Goal: Transaction & Acquisition: Purchase product/service

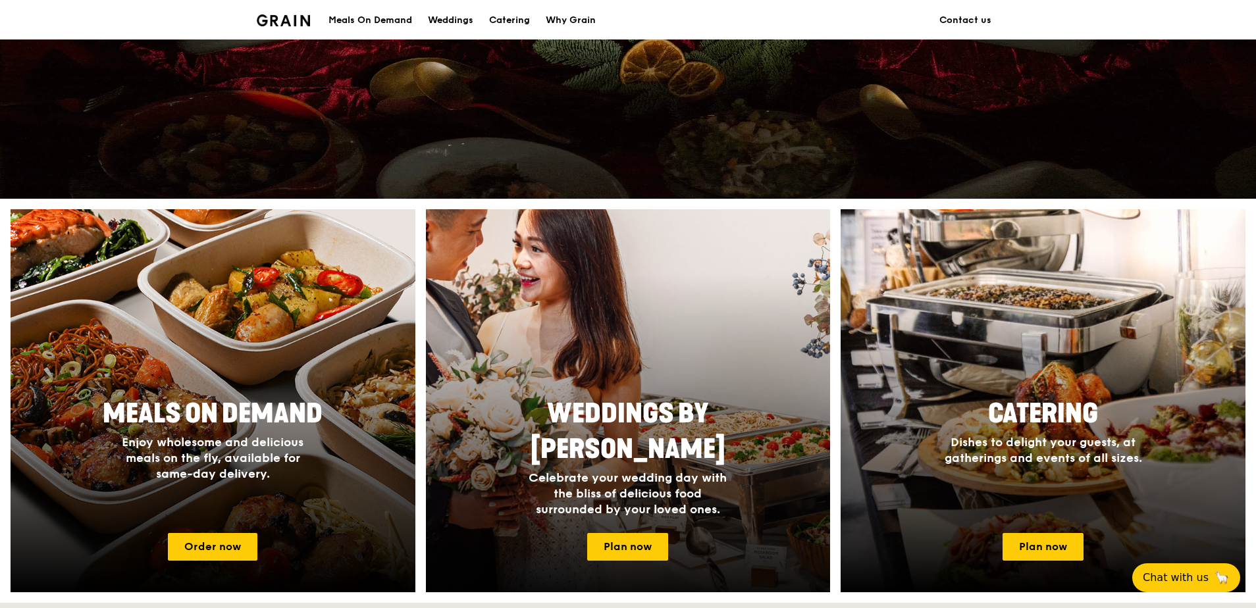
scroll to position [353, 0]
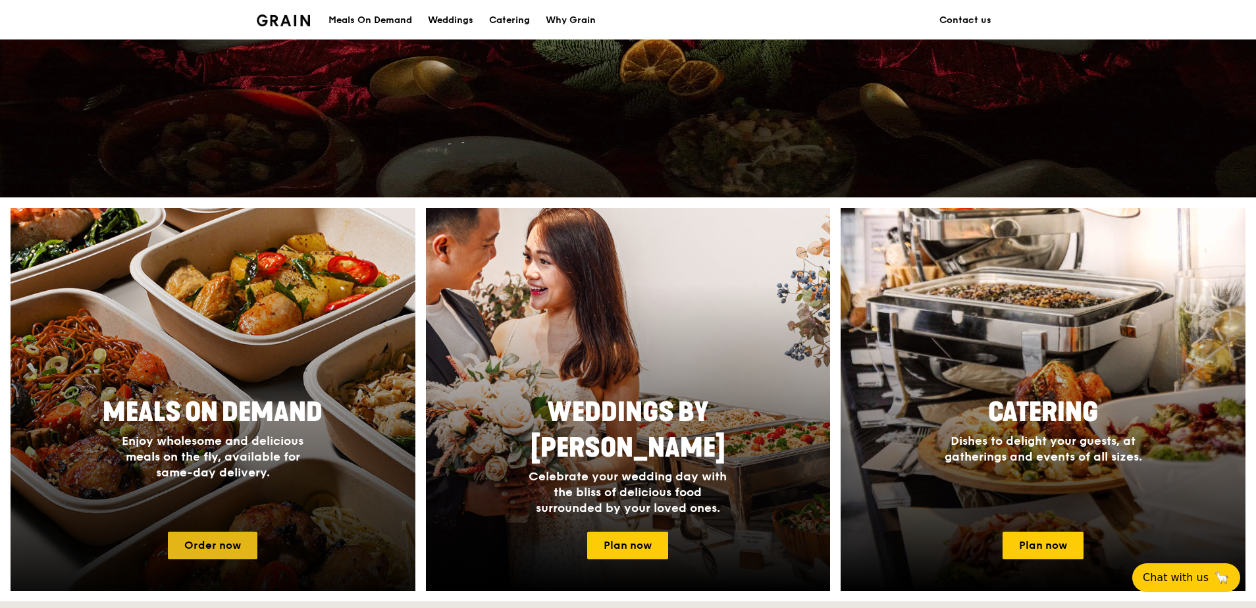
click at [238, 549] on link "Order now" at bounding box center [213, 546] width 90 height 28
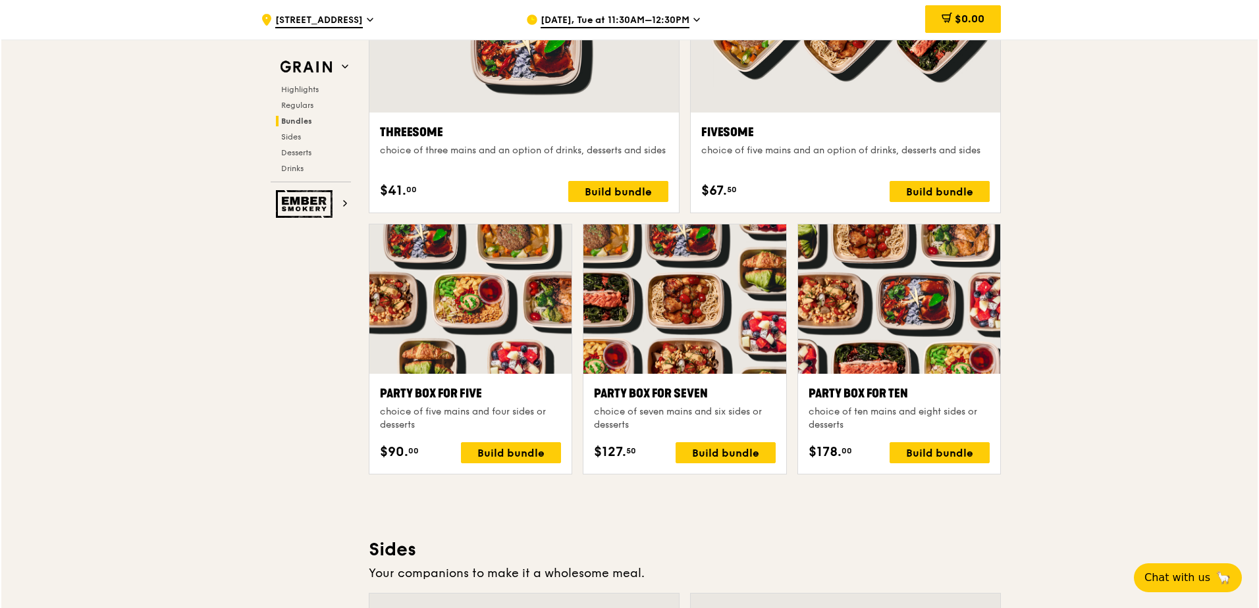
scroll to position [2502, 0]
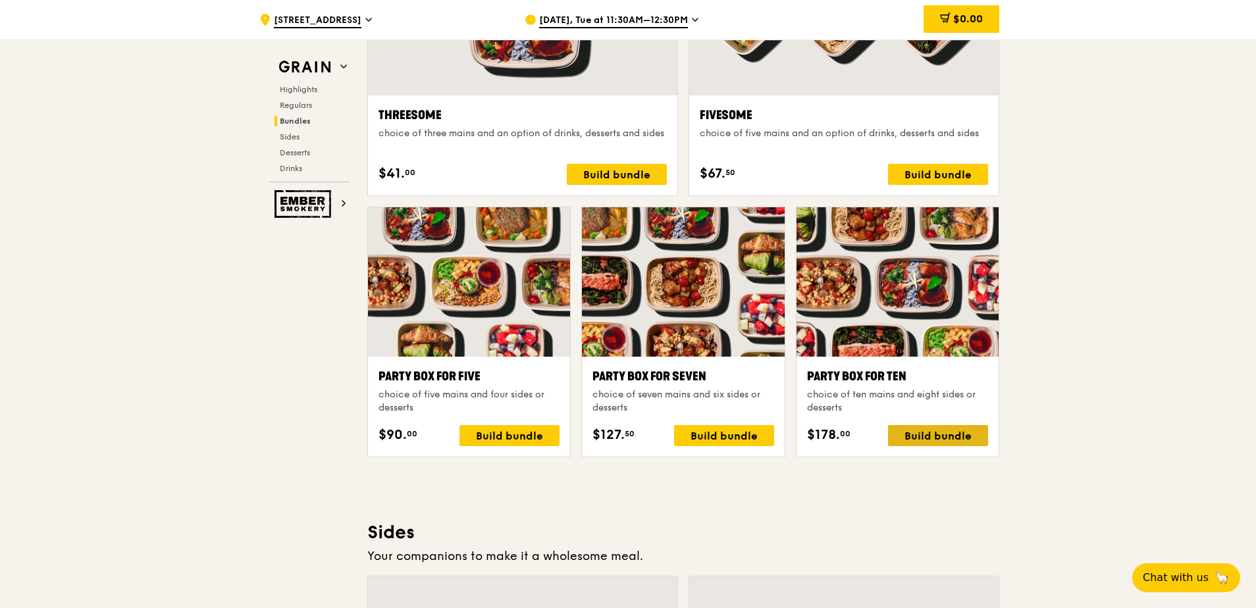
click at [937, 431] on div "Build bundle" at bounding box center [938, 435] width 100 height 21
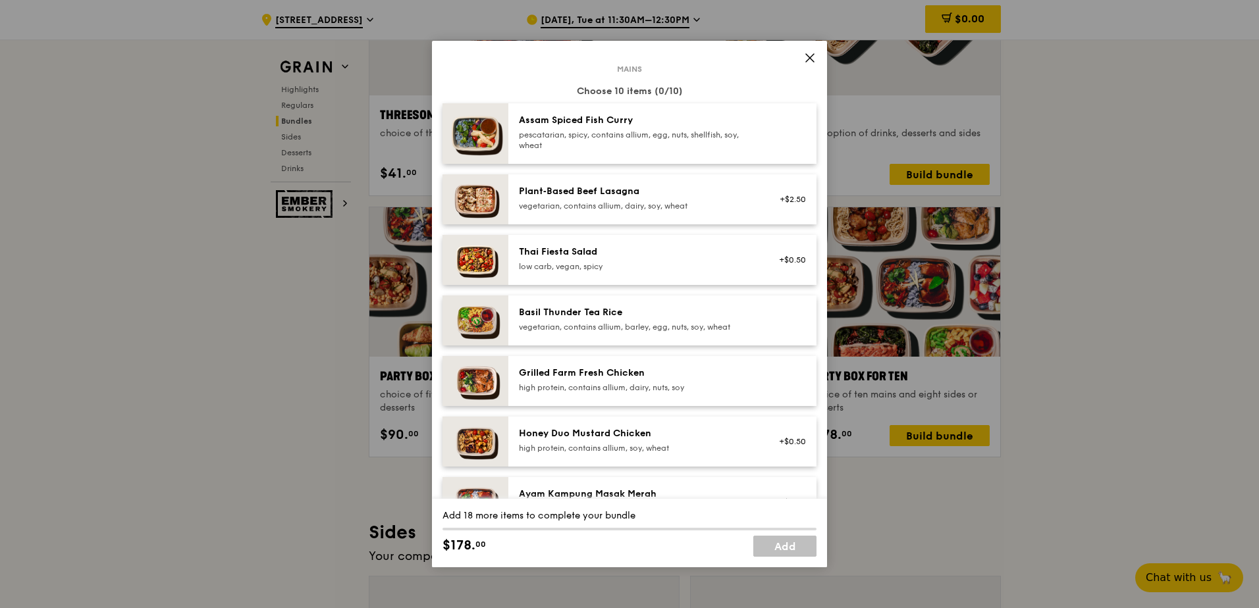
click at [662, 264] on div "low carb, vegan, spicy" at bounding box center [637, 266] width 236 height 11
click at [688, 332] on div "vegetarian, contains allium, barley, egg, nuts, soy, wheat" at bounding box center [637, 327] width 236 height 11
click at [680, 325] on div "vegetarian, contains allium, barley, egg, nuts, soy, wheat" at bounding box center [637, 327] width 236 height 11
click at [653, 386] on div "high protein, contains allium, dairy, nuts, soy" at bounding box center [637, 388] width 236 height 11
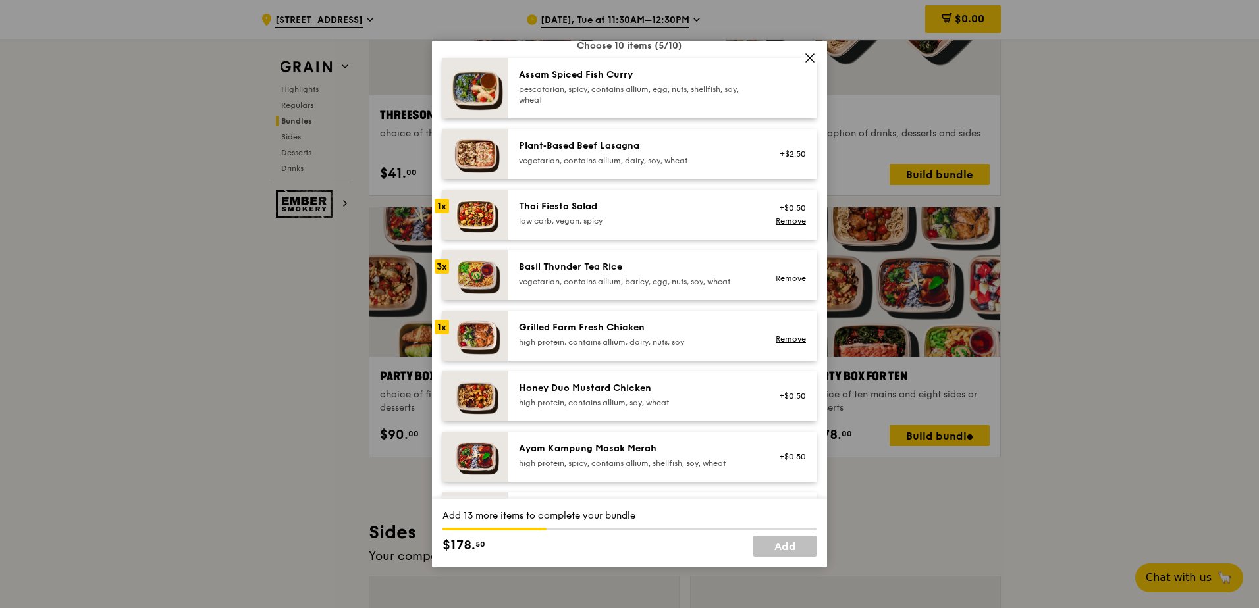
scroll to position [132, 0]
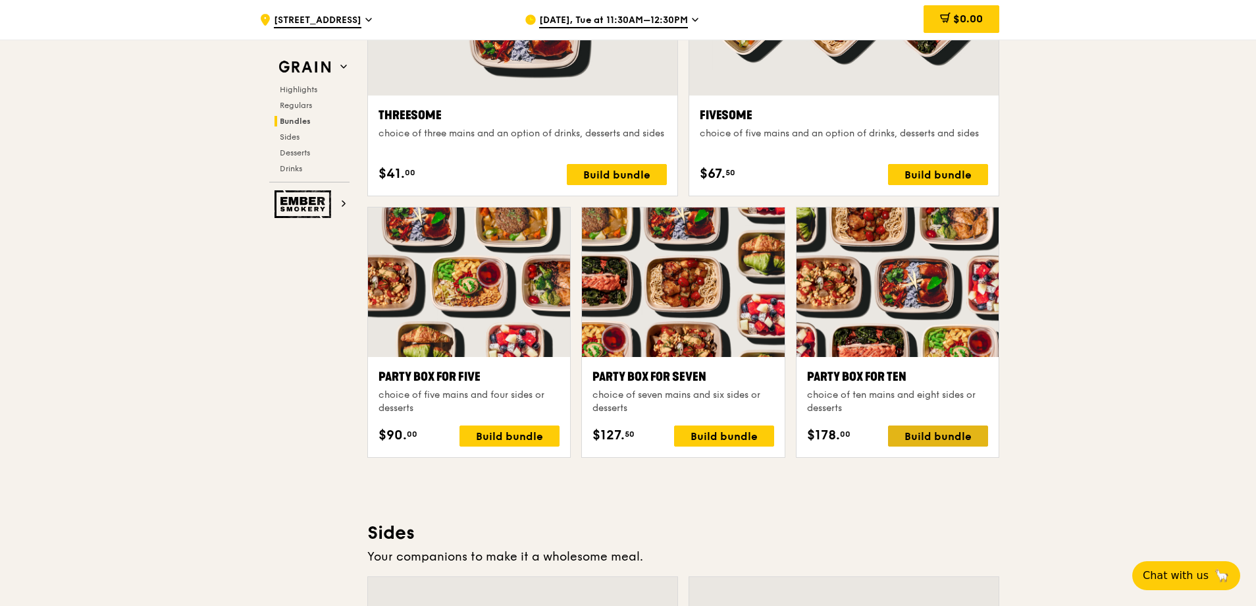
click at [957, 431] on div "Build bundle" at bounding box center [938, 435] width 100 height 21
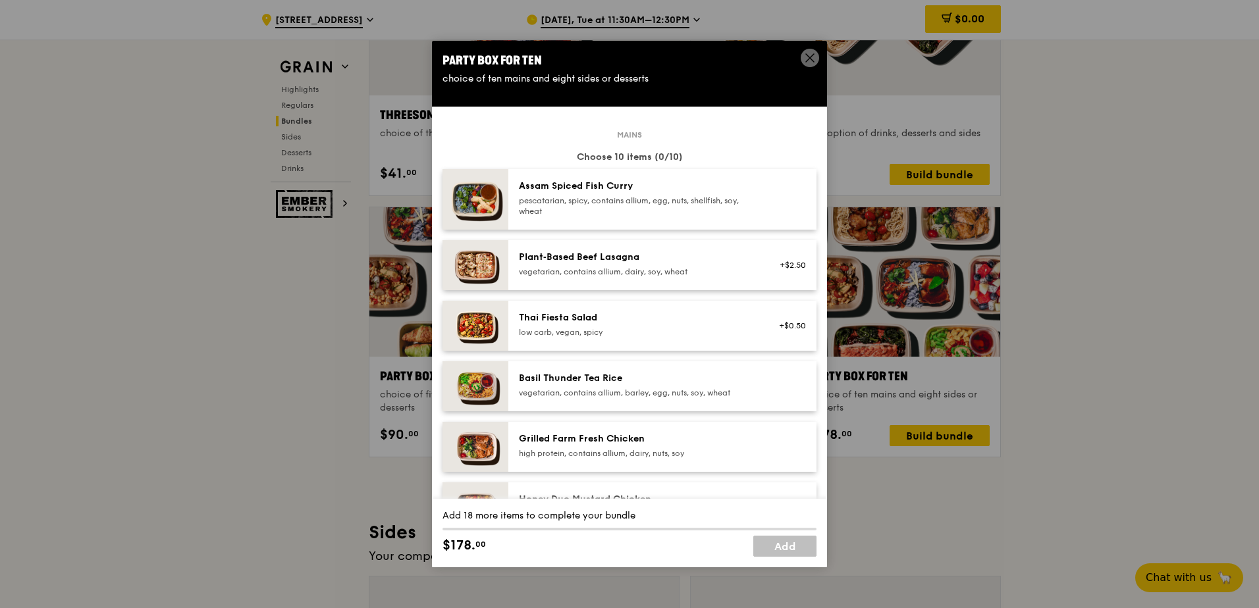
click at [655, 389] on div "vegetarian, contains allium, barley, egg, nuts, soy, wheat" at bounding box center [637, 393] width 236 height 11
click at [691, 388] on div "Basil Thunder Tea Rice vegetarian, contains allium, barley, egg, nuts, soy, whe…" at bounding box center [637, 385] width 236 height 26
drag, startPoint x: 691, startPoint y: 388, endPoint x: 626, endPoint y: 503, distance: 132.4
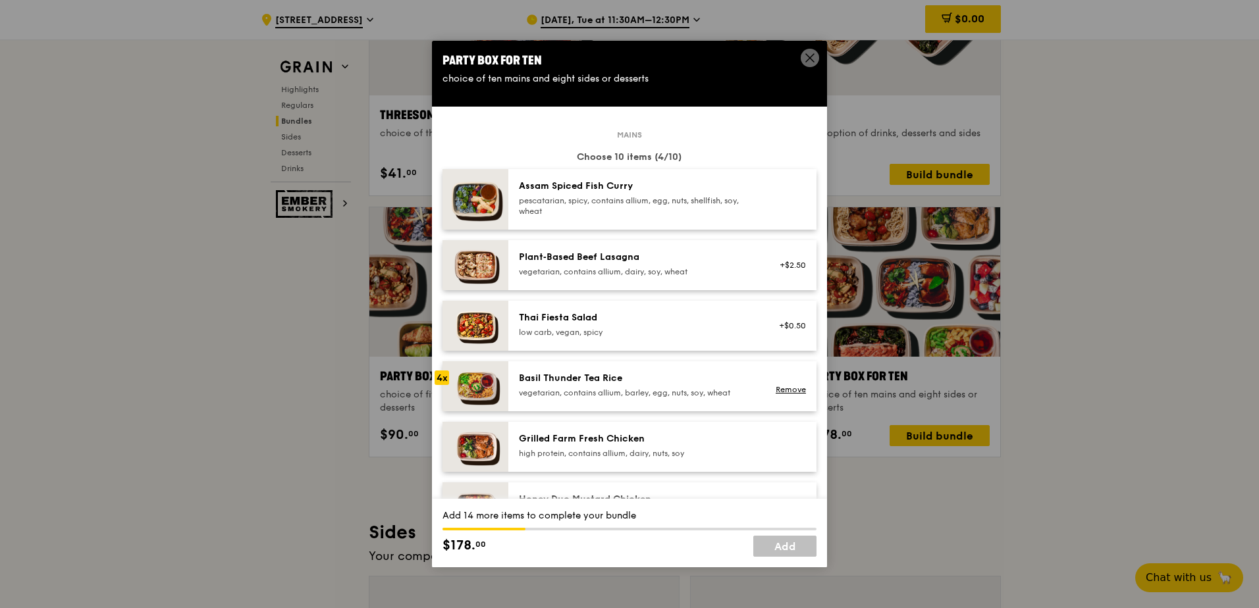
click at [626, 503] on div "Add 14 more items to complete your bundle $178. 00 Add" at bounding box center [629, 533] width 395 height 68
drag, startPoint x: 626, startPoint y: 503, endPoint x: 785, endPoint y: 391, distance: 194.7
click at [785, 391] on link "Remove" at bounding box center [791, 389] width 30 height 9
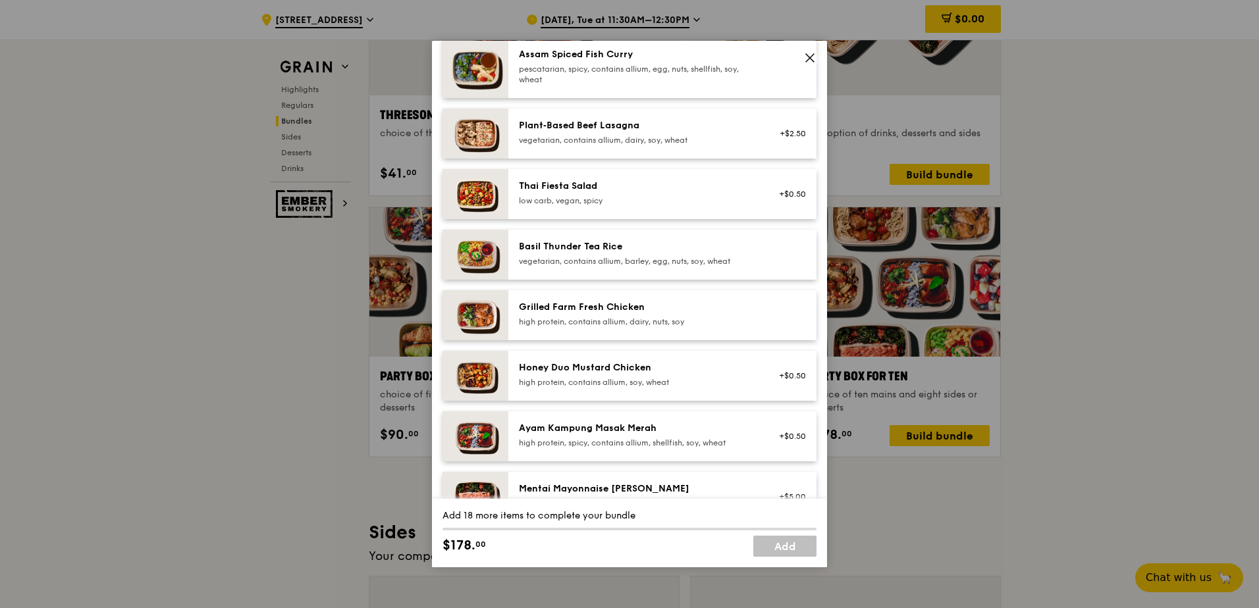
click at [622, 370] on div "Honey Duo Mustard Chicken" at bounding box center [637, 367] width 236 height 13
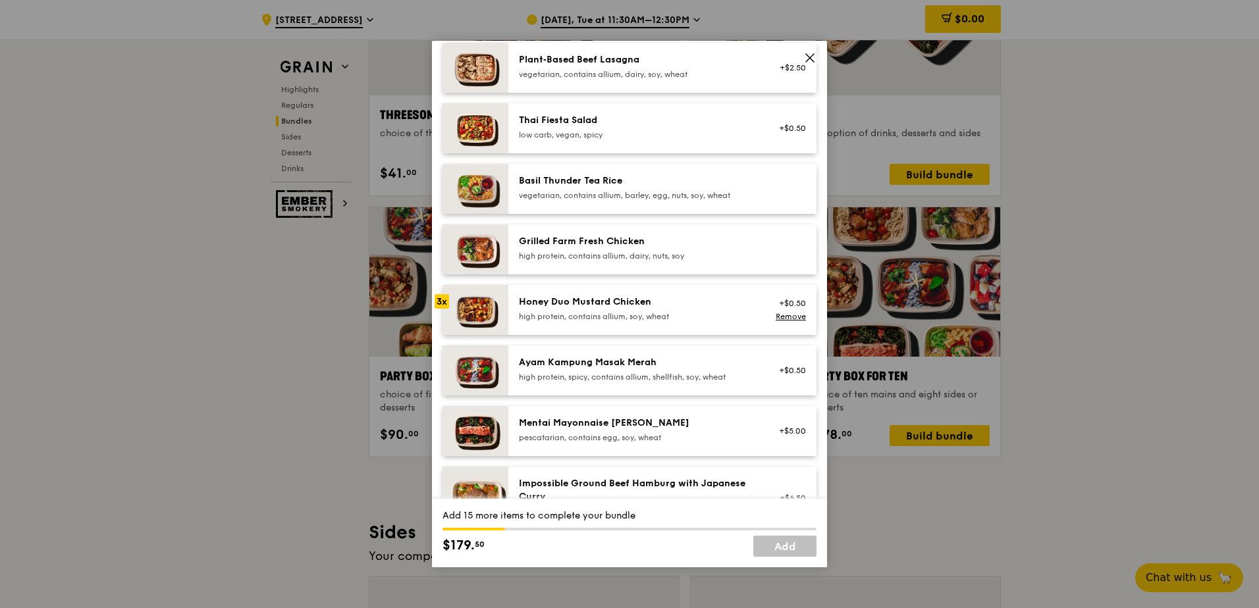
click at [614, 426] on div "Mentai Mayonnaise [PERSON_NAME]" at bounding box center [637, 423] width 236 height 13
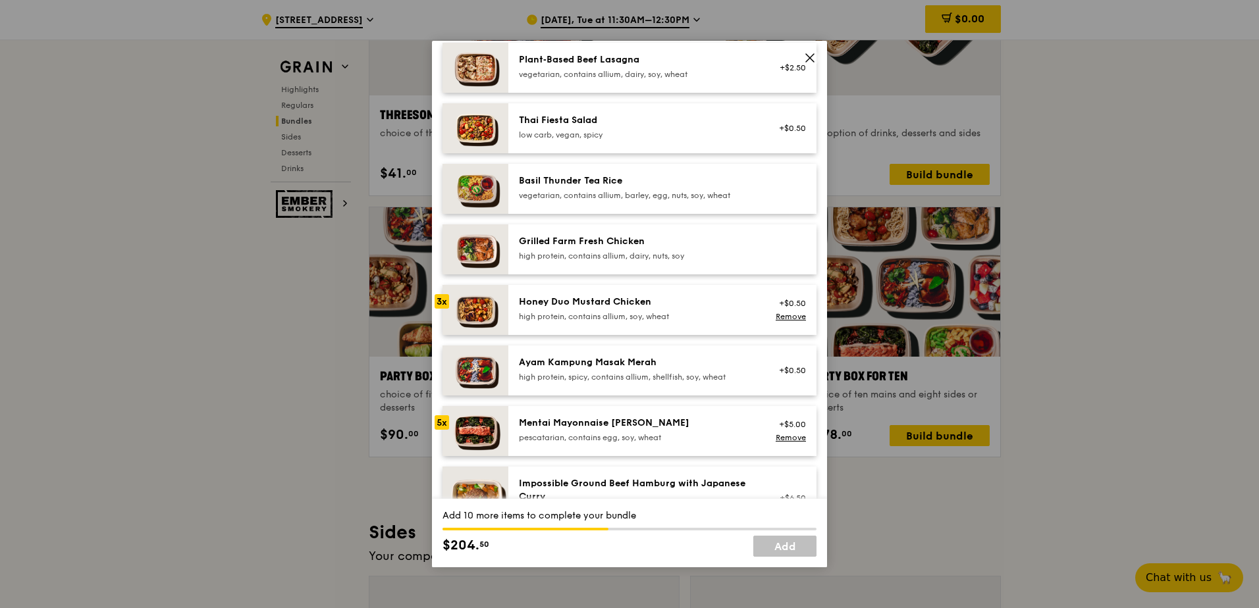
click at [614, 426] on div "Mentai Mayonnaise [PERSON_NAME]" at bounding box center [637, 423] width 236 height 13
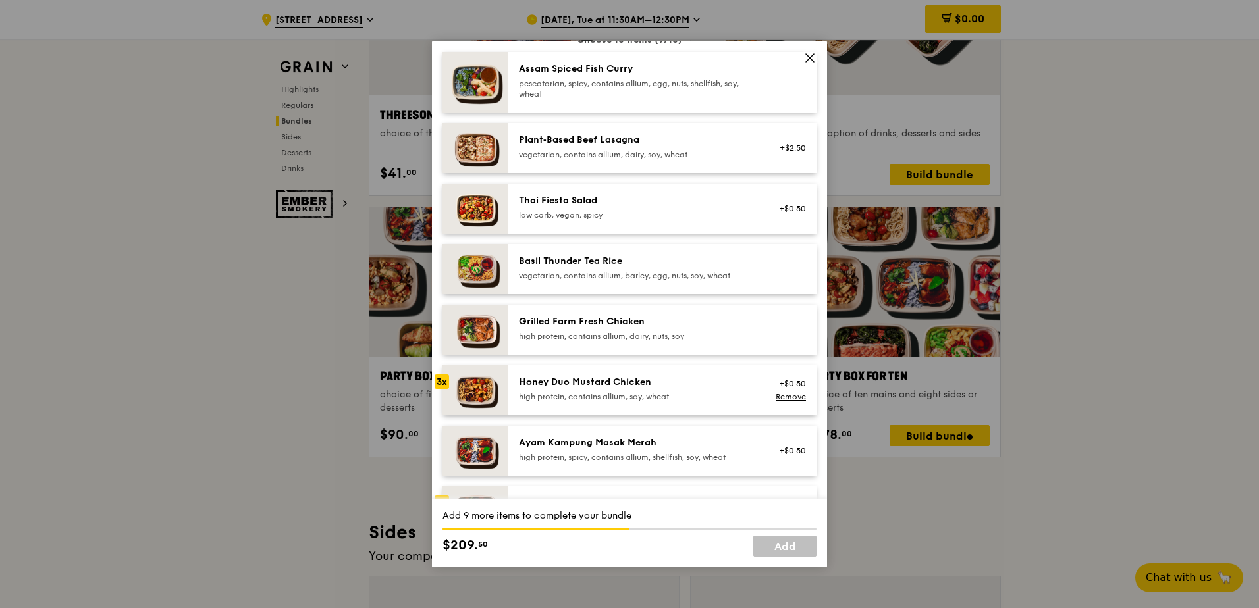
scroll to position [66, 0]
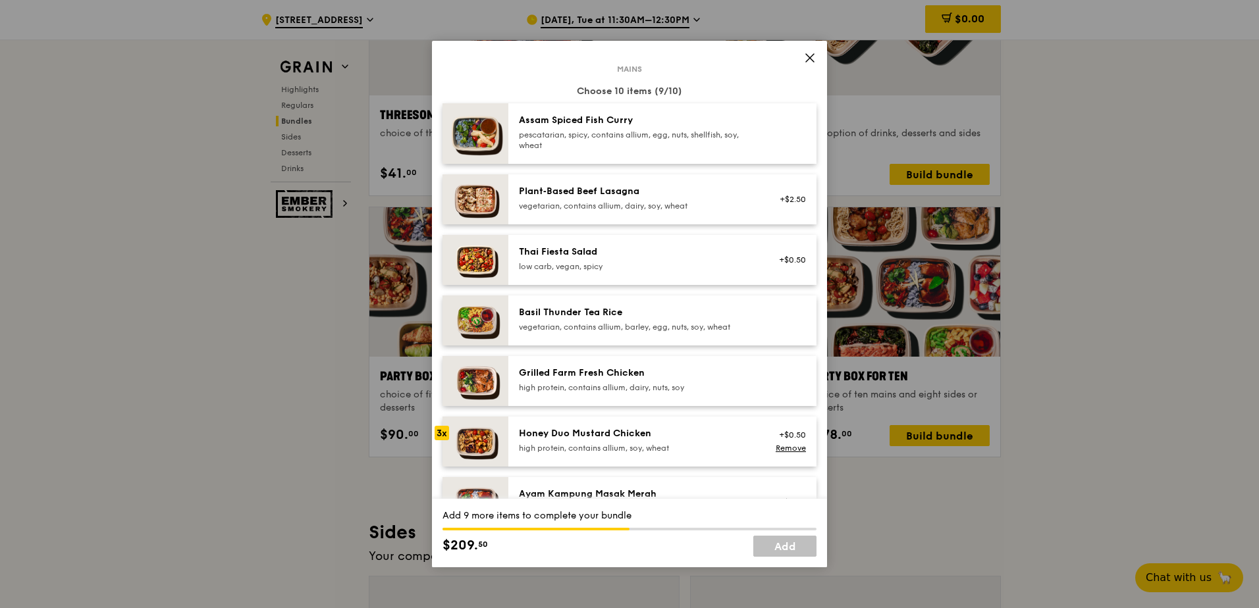
click at [633, 267] on div "low carb, vegan, spicy" at bounding box center [637, 266] width 236 height 11
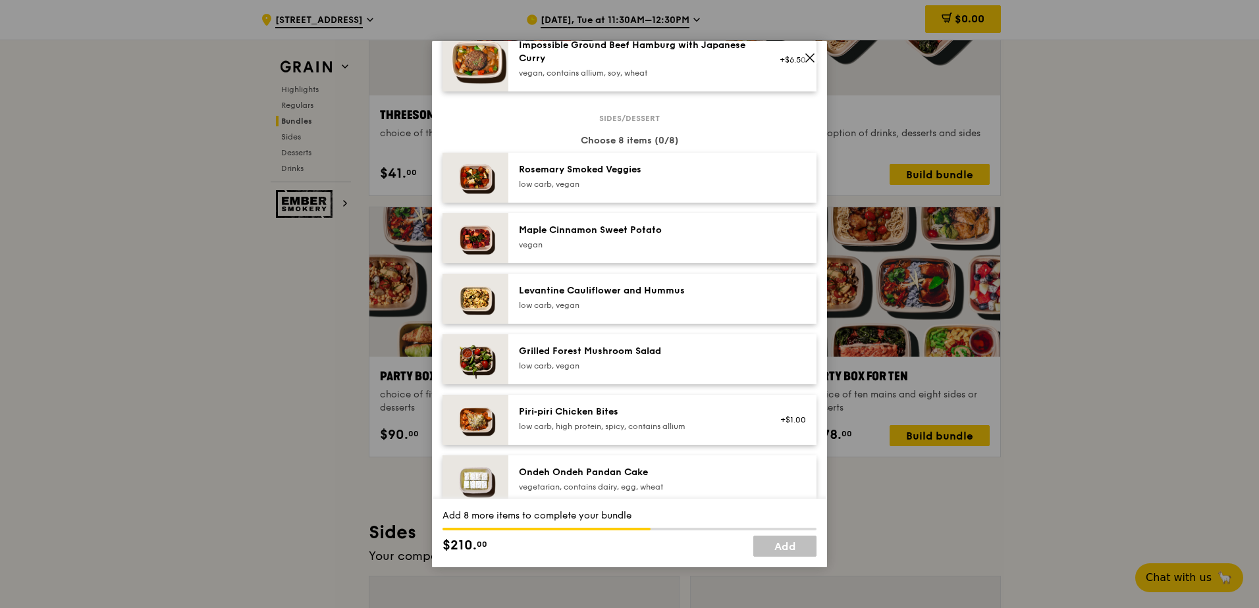
scroll to position [658, 0]
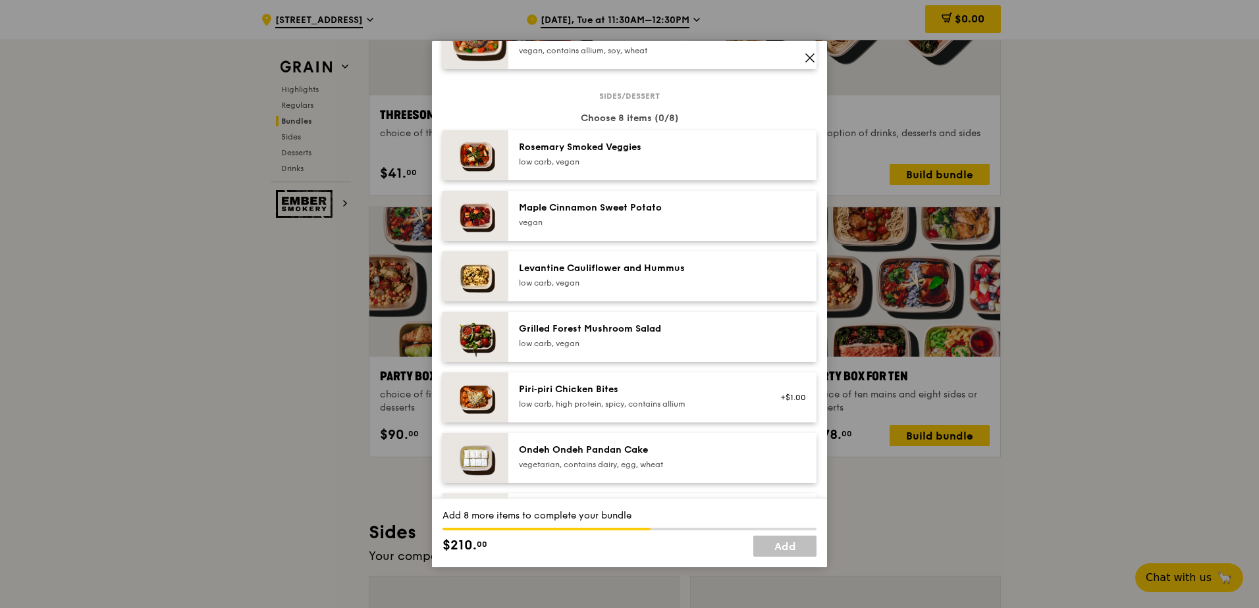
click at [656, 161] on div "low carb, vegan" at bounding box center [637, 162] width 236 height 11
click at [657, 161] on div "low carb, vegan" at bounding box center [637, 162] width 236 height 11
click at [658, 161] on div "low carb, vegan" at bounding box center [637, 162] width 236 height 11
click at [625, 275] on div "Levantine Cauliflower and Hummus low carb, vegan" at bounding box center [637, 275] width 236 height 26
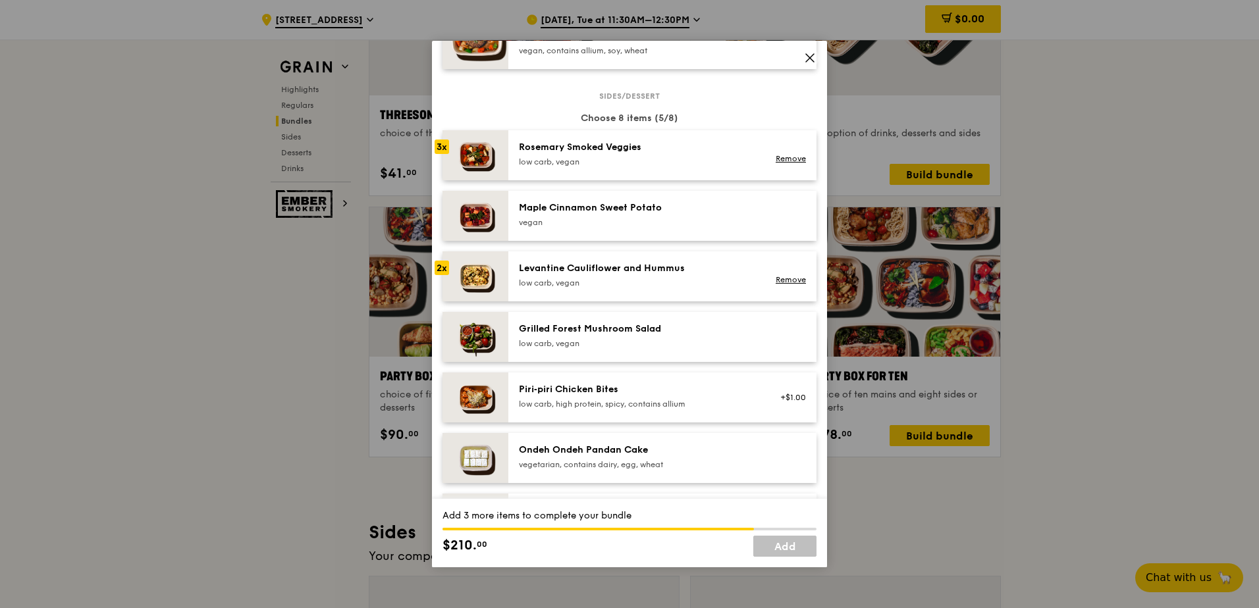
click at [593, 334] on div "Grilled Forest Mushroom Salad" at bounding box center [637, 329] width 236 height 13
click at [589, 397] on div "Piri‑piri Chicken Bites low carb, high protein, spicy, contains allium" at bounding box center [637, 396] width 236 height 26
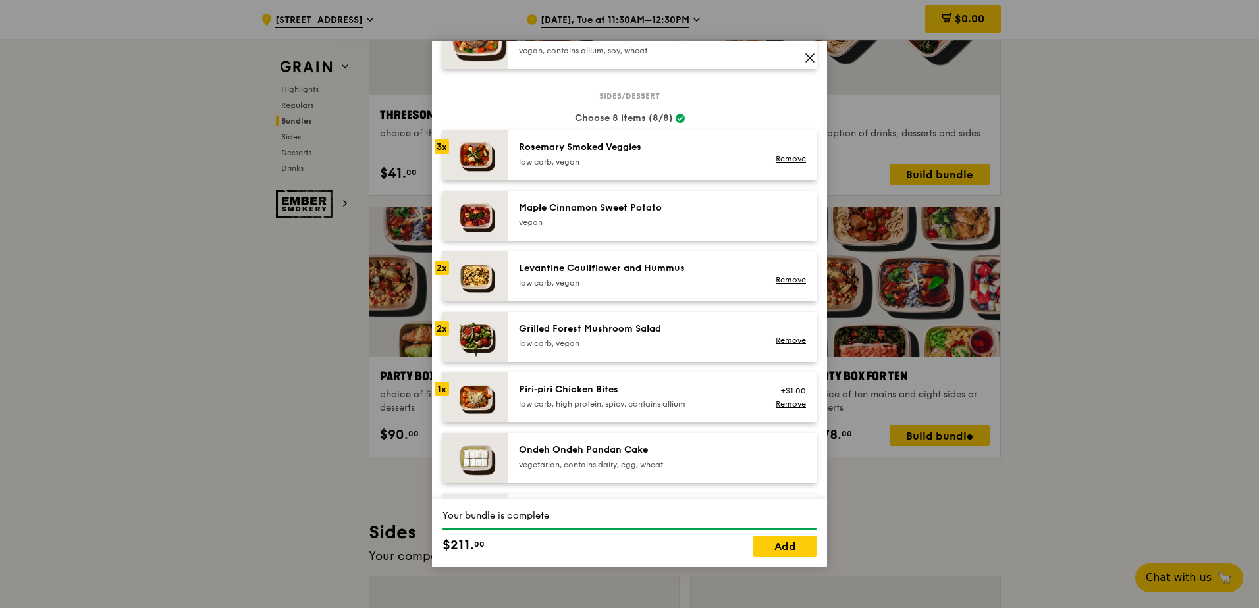
click at [589, 397] on div "Piri‑piri Chicken Bites low carb, high protein, spicy, contains allium" at bounding box center [637, 396] width 236 height 26
click at [604, 394] on div "Piri‑piri Chicken Bites" at bounding box center [637, 389] width 236 height 13
click at [621, 391] on div "Piri‑piri Chicken Bites" at bounding box center [637, 389] width 236 height 13
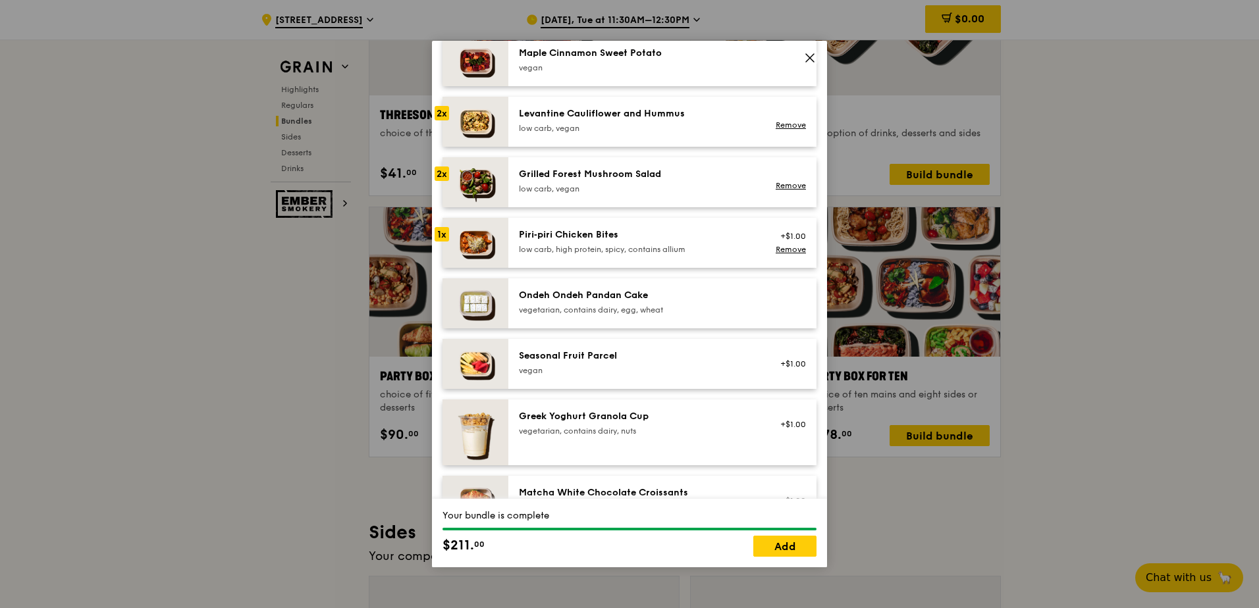
scroll to position [790, 0]
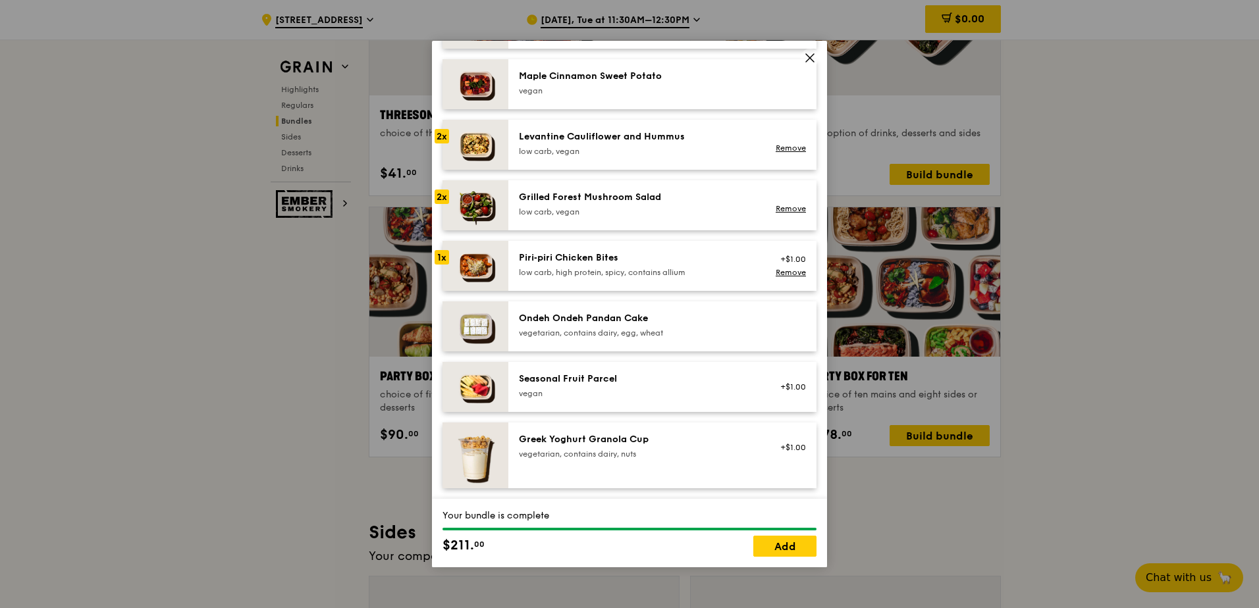
click at [625, 207] on div "low carb, vegan" at bounding box center [637, 212] width 236 height 11
click at [794, 207] on link "Remove" at bounding box center [791, 208] width 30 height 9
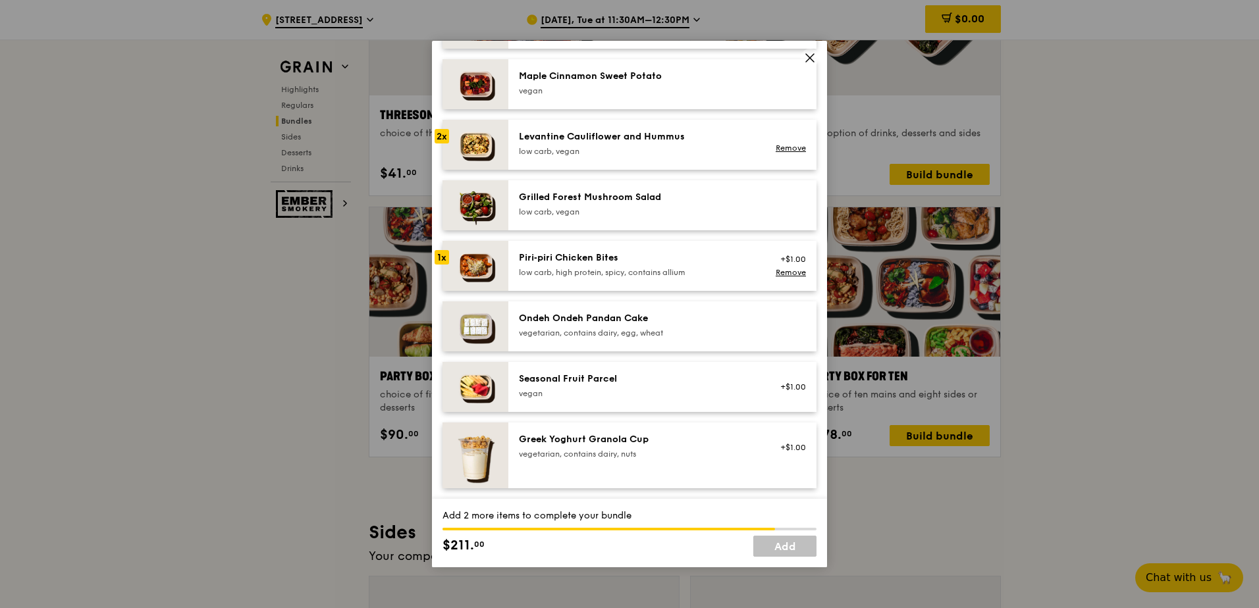
click at [643, 278] on div "Piri‑piri Chicken Bites low carb, high protein, spicy, contains allium" at bounding box center [637, 265] width 252 height 29
click at [642, 278] on div "Piri‑piri Chicken Bites low carb, high protein, spicy, contains allium" at bounding box center [637, 265] width 252 height 29
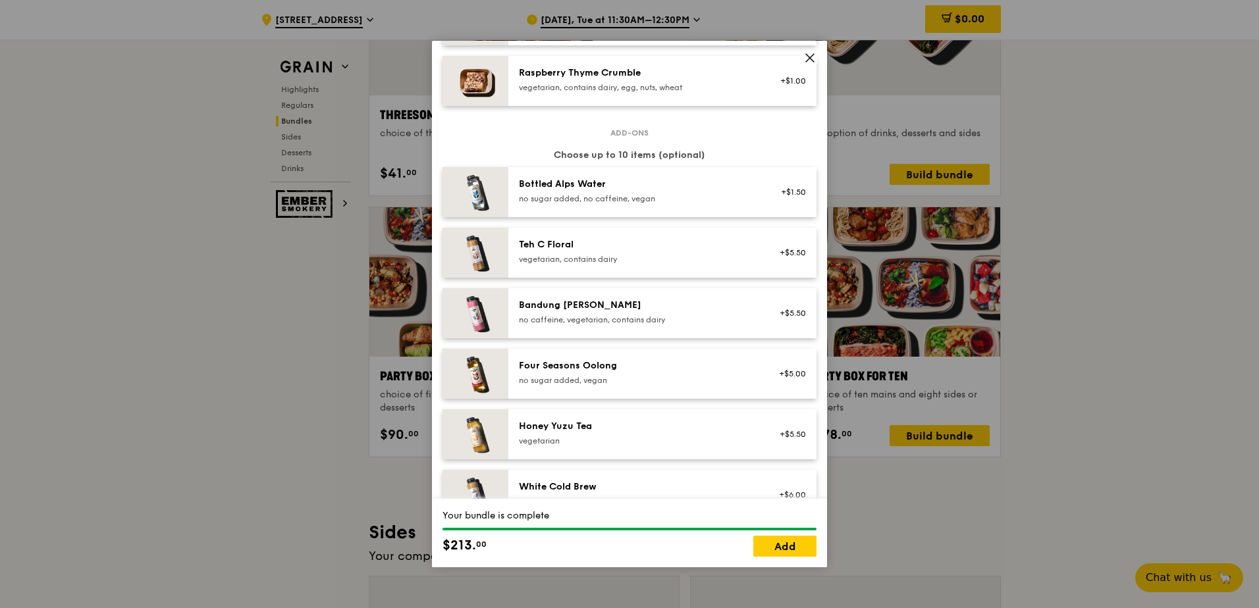
scroll to position [1317, 0]
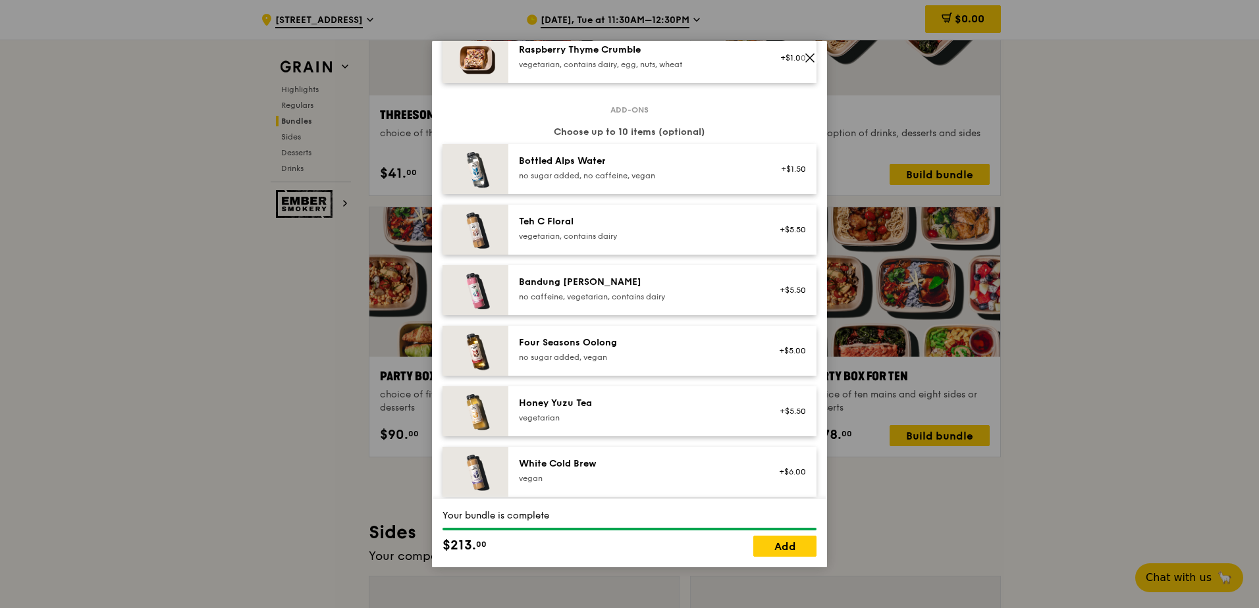
click at [681, 402] on div "Honey Yuzu Tea" at bounding box center [637, 403] width 236 height 13
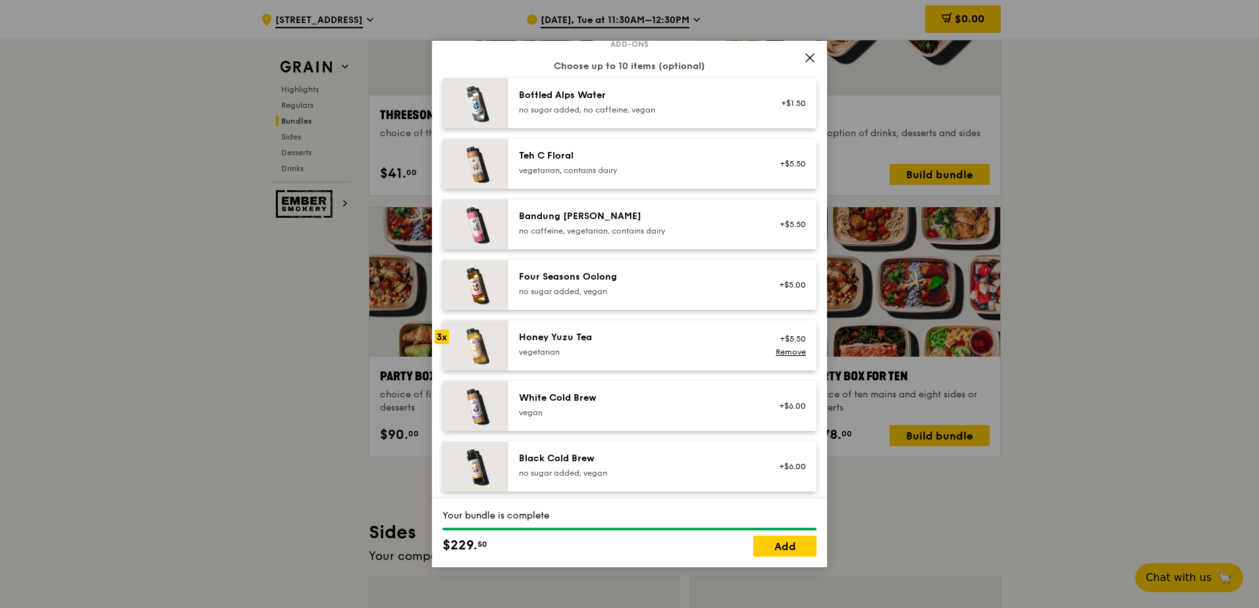
click at [663, 455] on div "Black Cold Brew" at bounding box center [637, 458] width 236 height 13
click at [664, 454] on div "Black Cold Brew" at bounding box center [637, 458] width 236 height 13
click at [690, 411] on div "vegan" at bounding box center [637, 413] width 236 height 11
click at [690, 410] on div "vegan" at bounding box center [637, 413] width 236 height 11
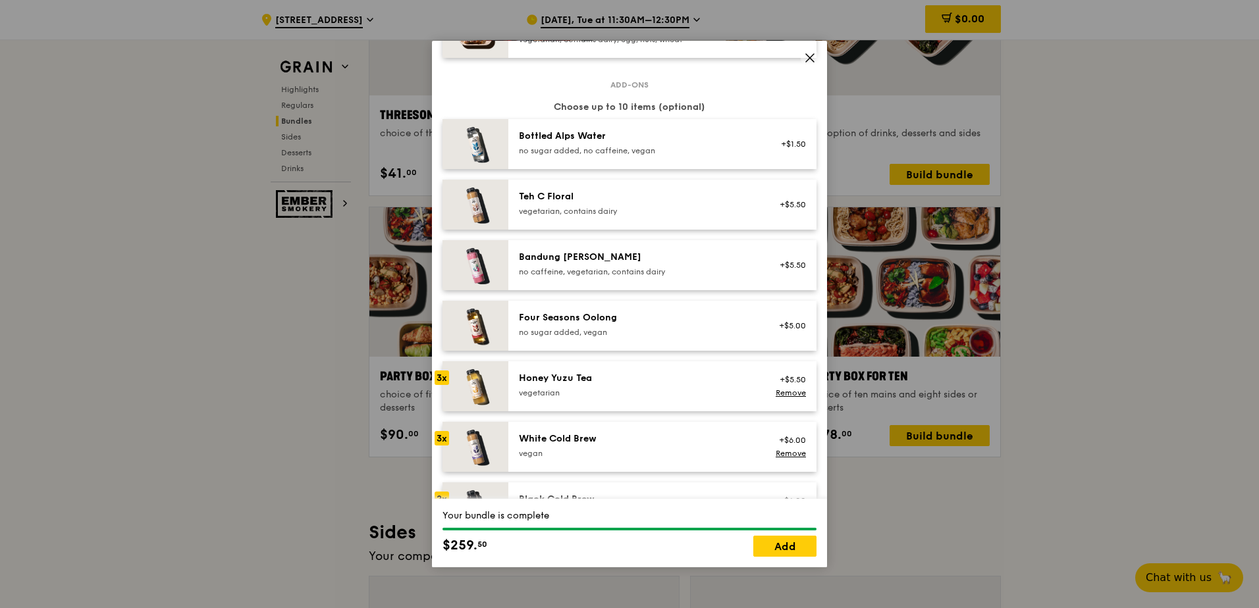
scroll to position [1244, 0]
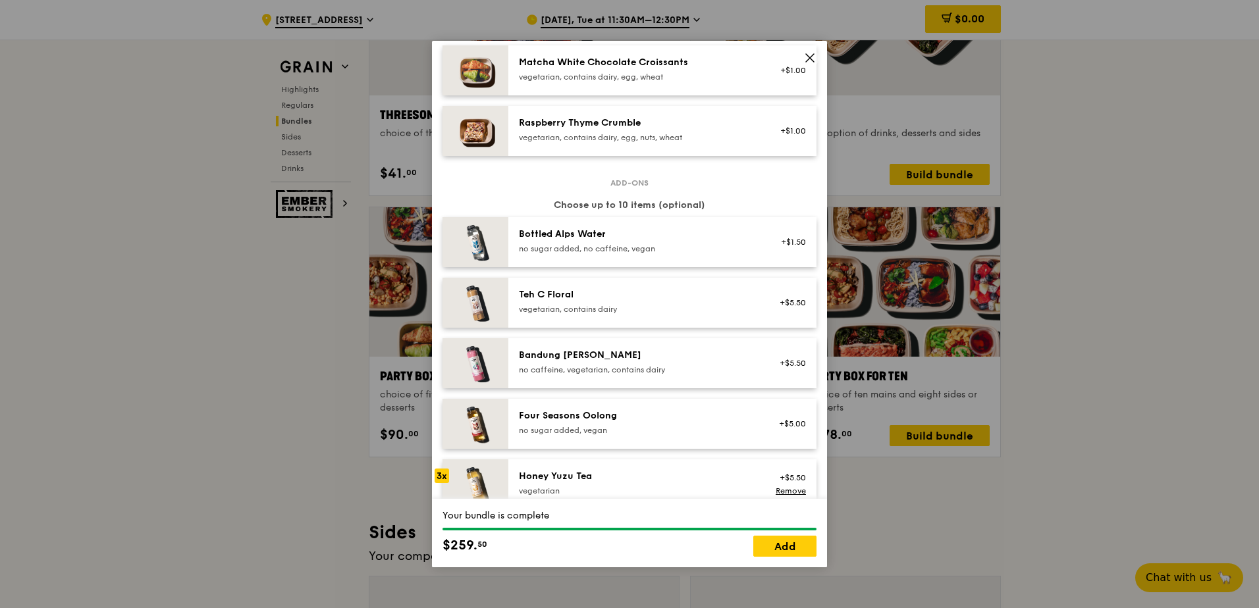
click at [649, 238] on div "Bottled Alps Water" at bounding box center [637, 234] width 236 height 13
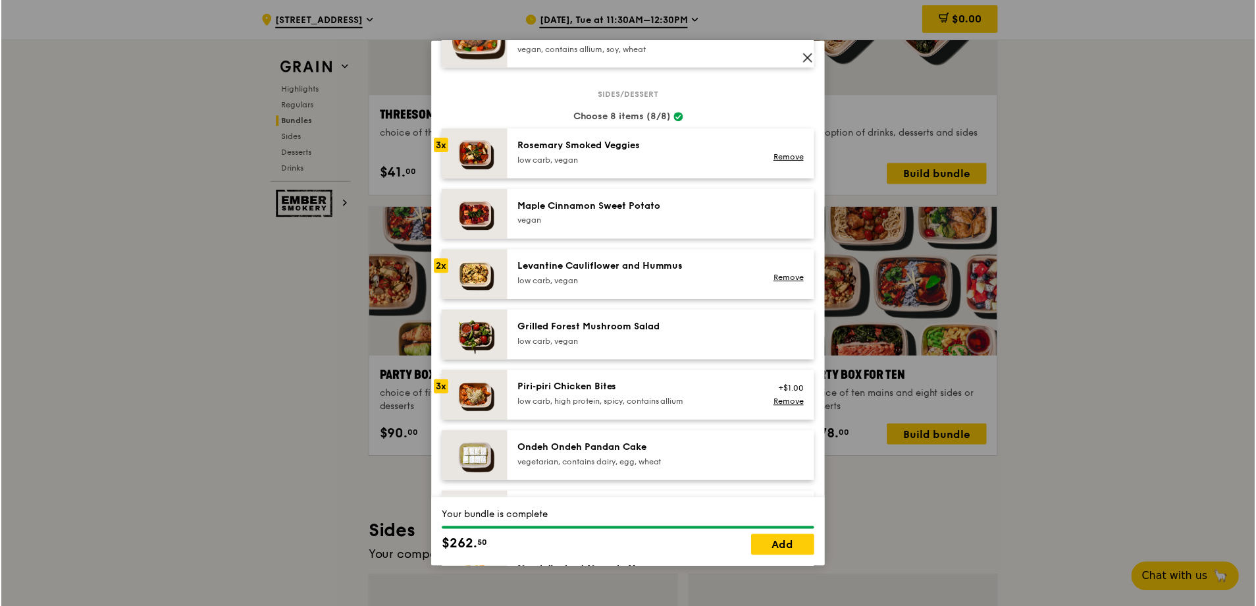
scroll to position [519, 0]
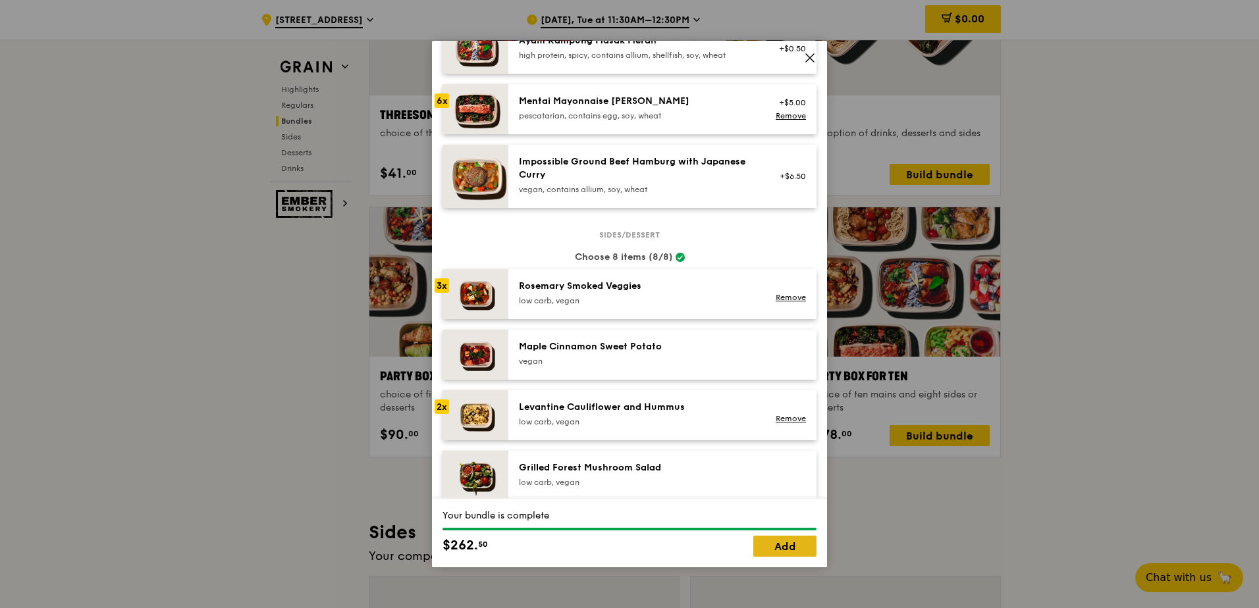
click at [782, 545] on link "Add" at bounding box center [784, 546] width 63 height 21
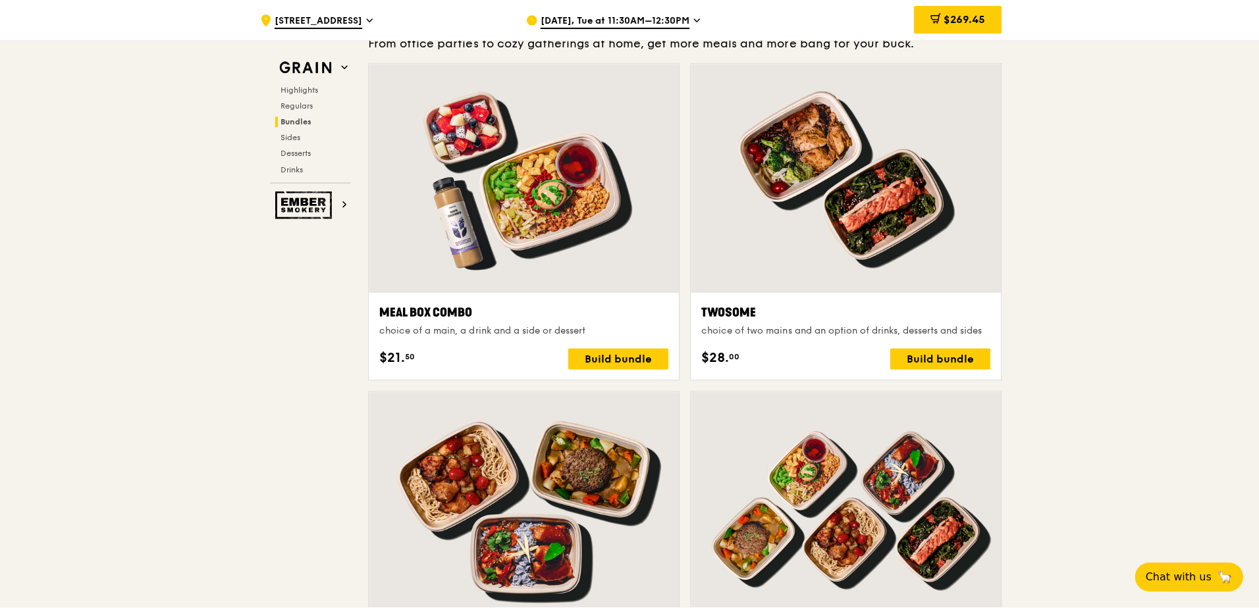
scroll to position [1975, 0]
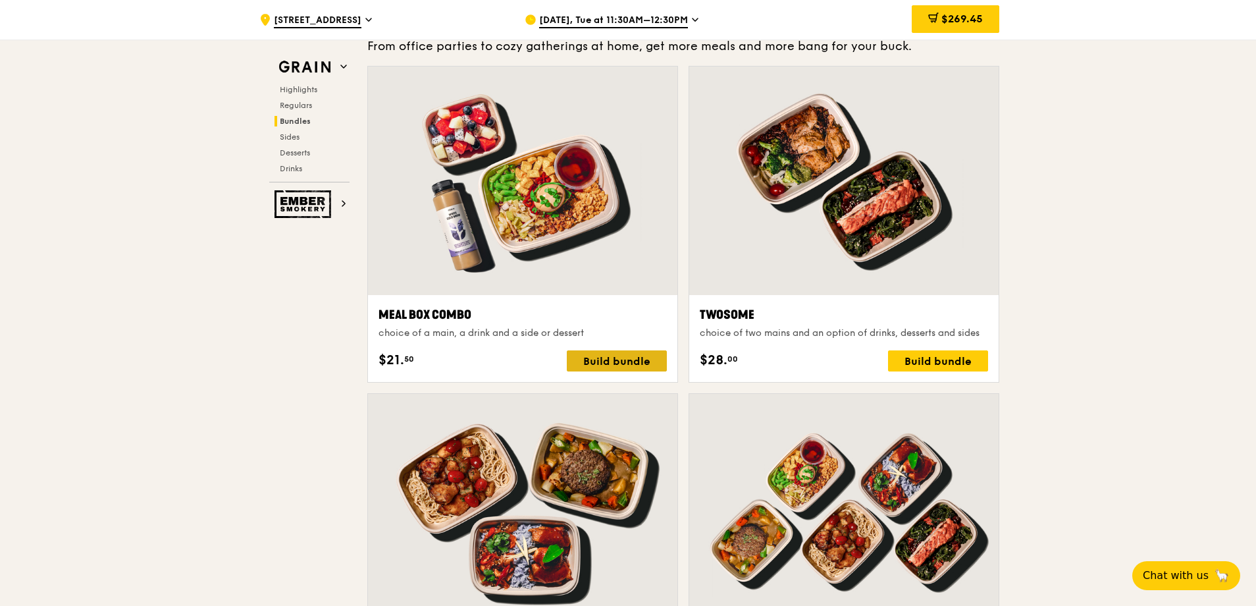
click at [643, 359] on div "Build bundle" at bounding box center [617, 360] width 100 height 21
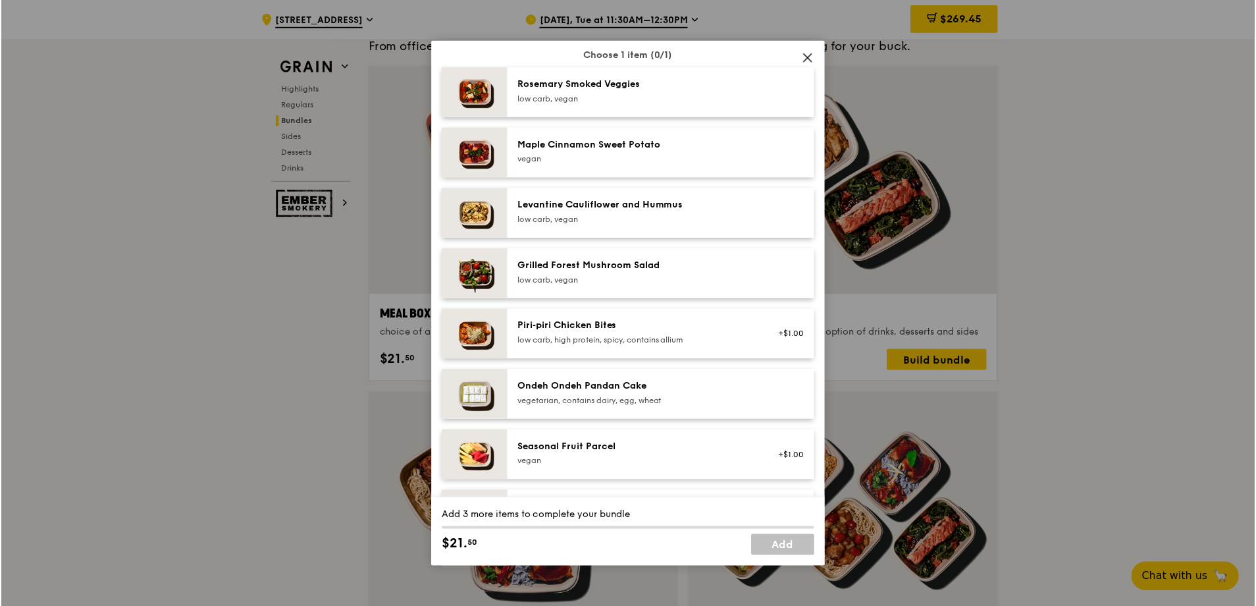
scroll to position [856, 0]
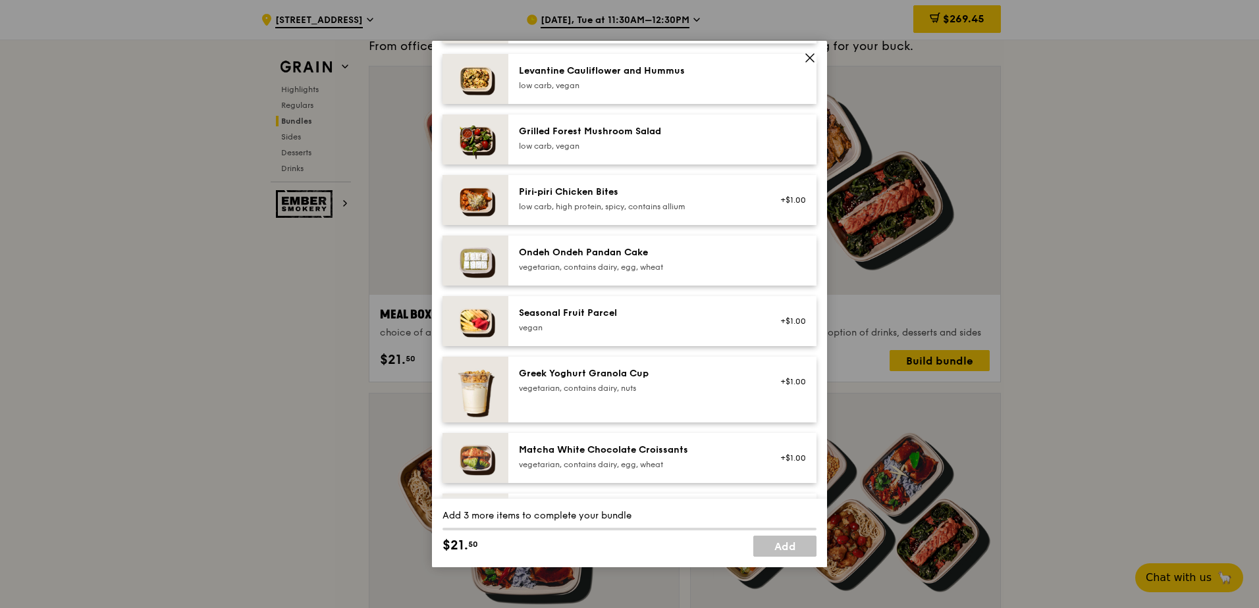
click at [739, 200] on div "Piri‑piri Chicken Bites low carb, high protein, spicy, contains allium" at bounding box center [637, 199] width 236 height 26
click at [726, 251] on div "Ondeh Ondeh Pandan Cake" at bounding box center [637, 252] width 236 height 13
click at [810, 61] on icon at bounding box center [810, 58] width 12 height 12
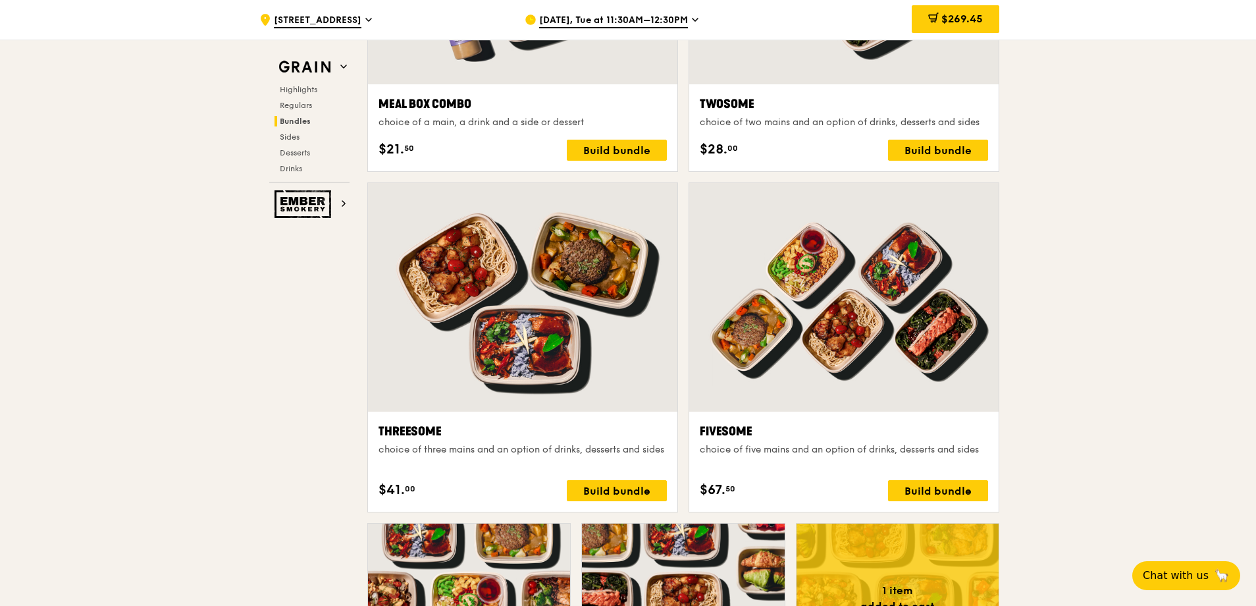
scroll to position [2173, 0]
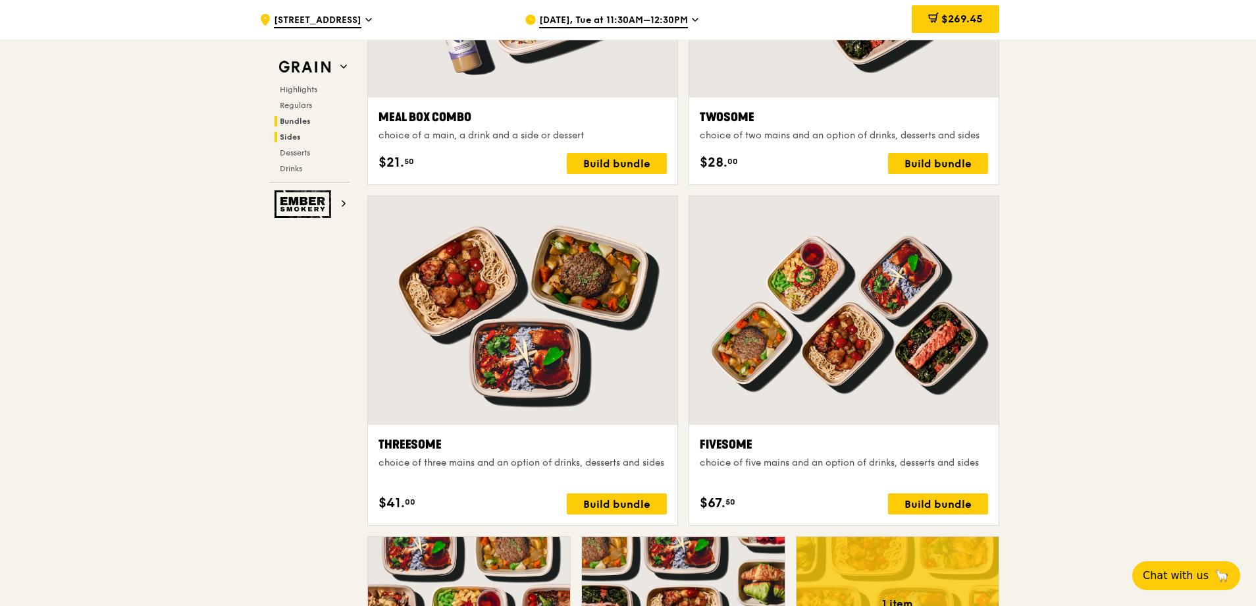
click at [300, 139] on span "Sides" at bounding box center [290, 136] width 21 height 9
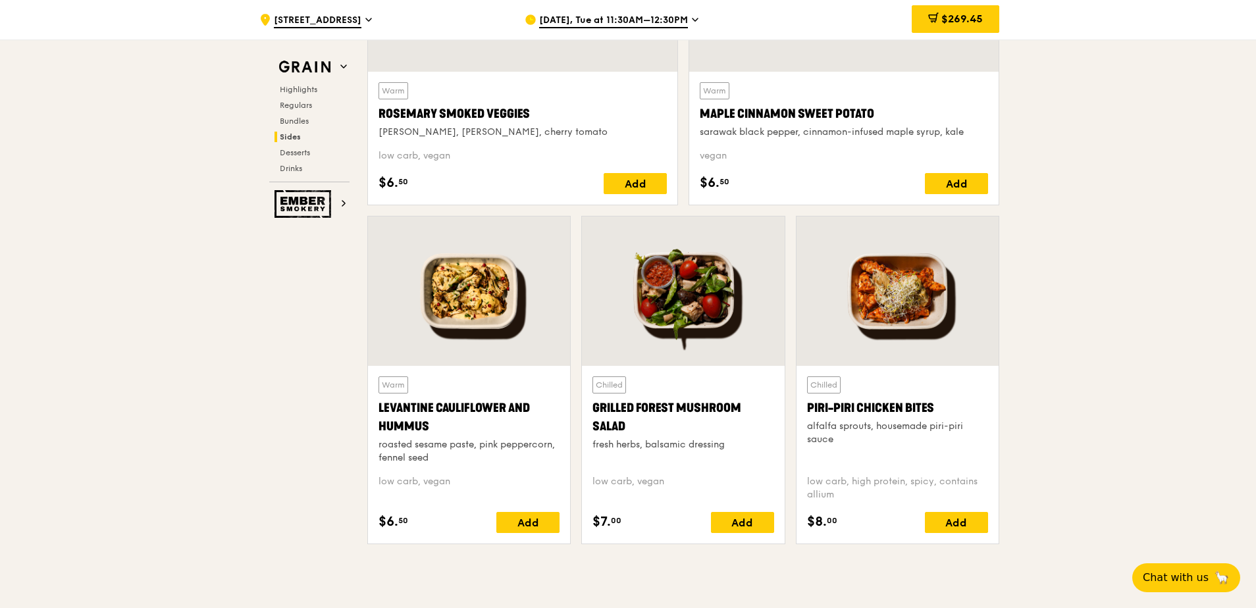
scroll to position [3299, 0]
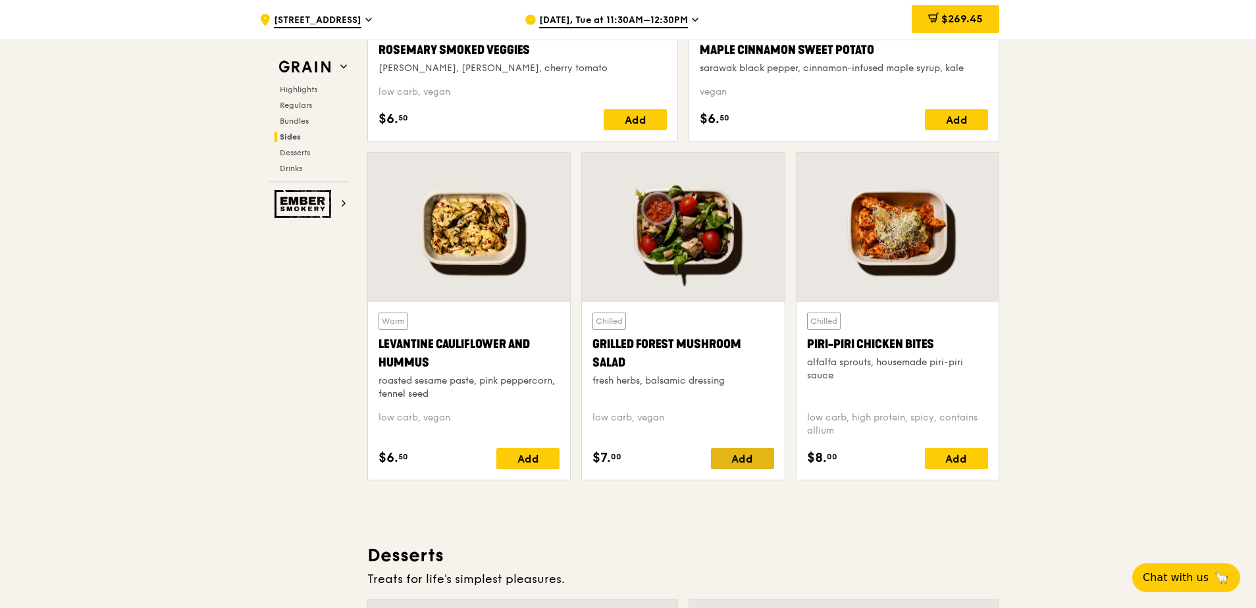
click at [743, 456] on div "Add" at bounding box center [742, 458] width 63 height 21
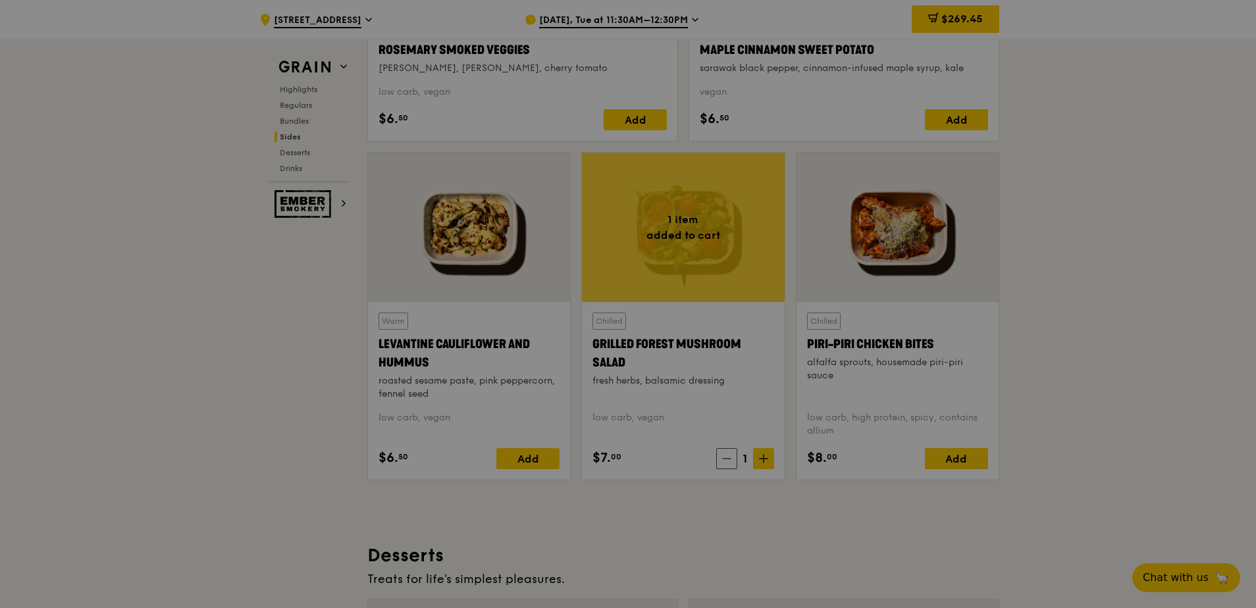
click at [756, 460] on div at bounding box center [628, 304] width 1256 height 608
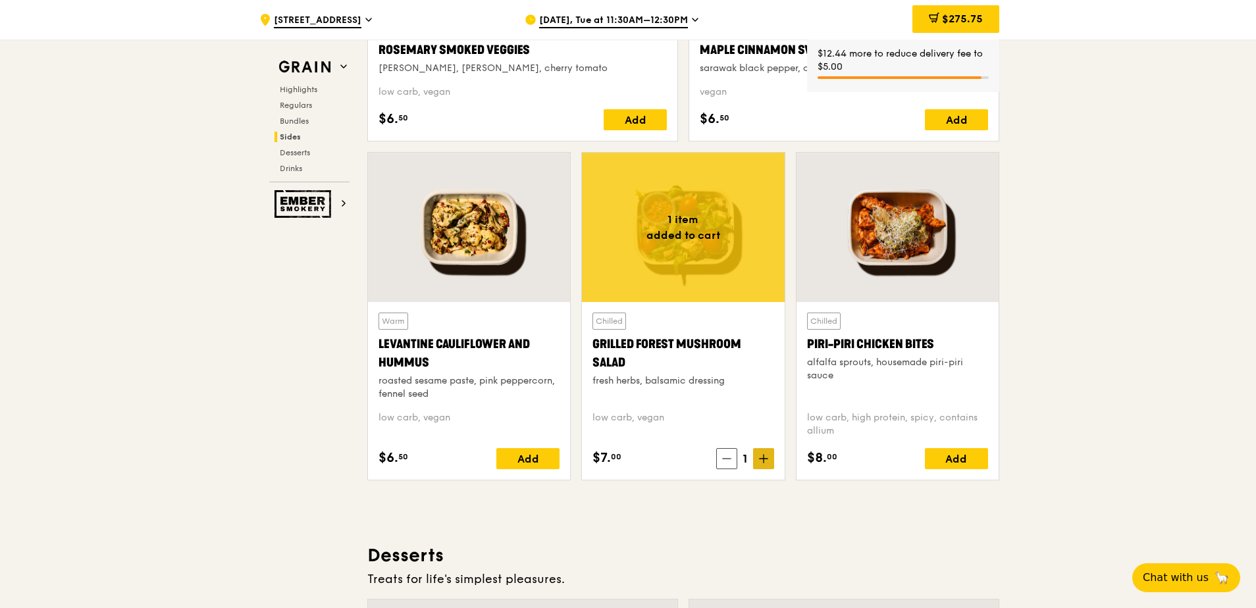
click at [762, 464] on span at bounding box center [763, 458] width 21 height 21
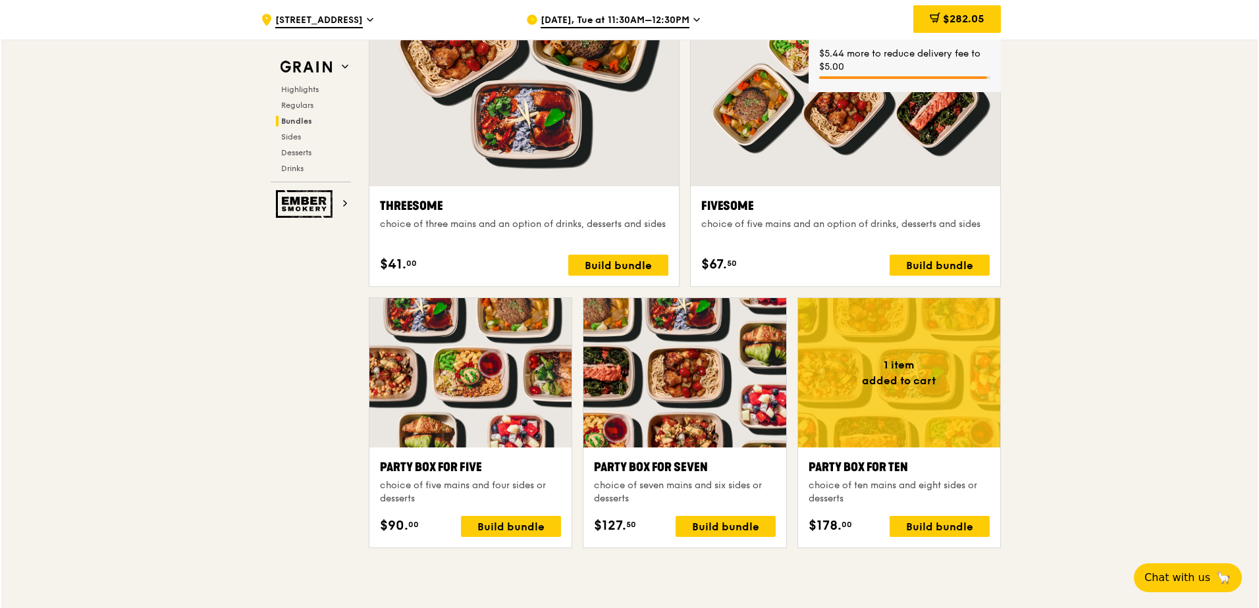
scroll to position [2377, 0]
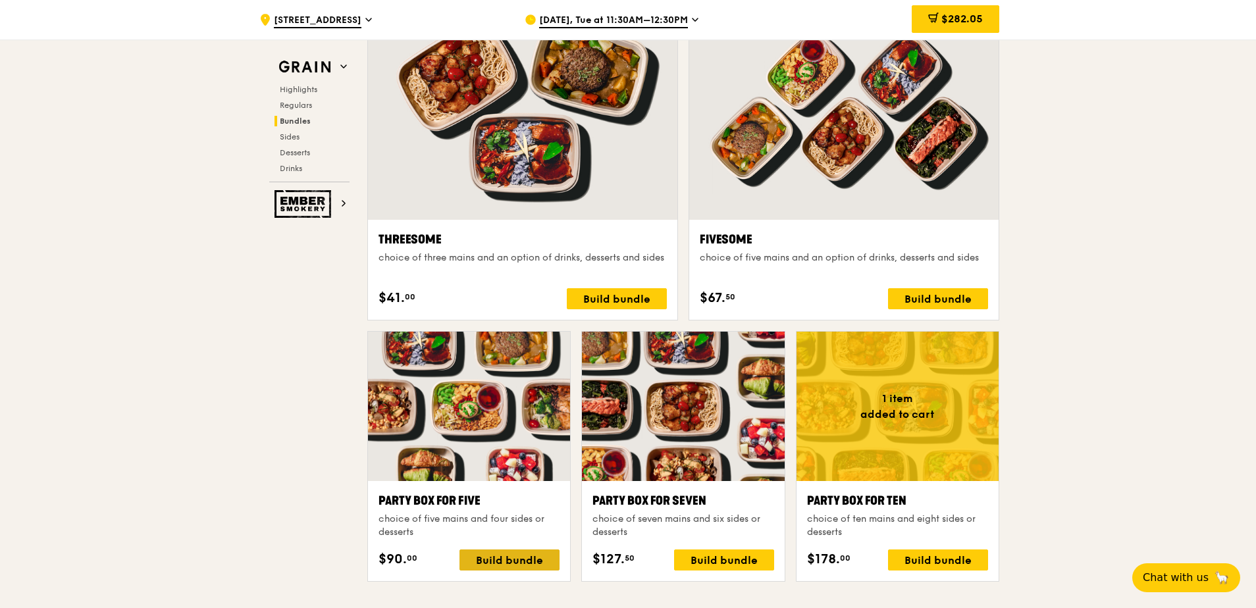
click at [514, 564] on div "Build bundle" at bounding box center [510, 560] width 100 height 21
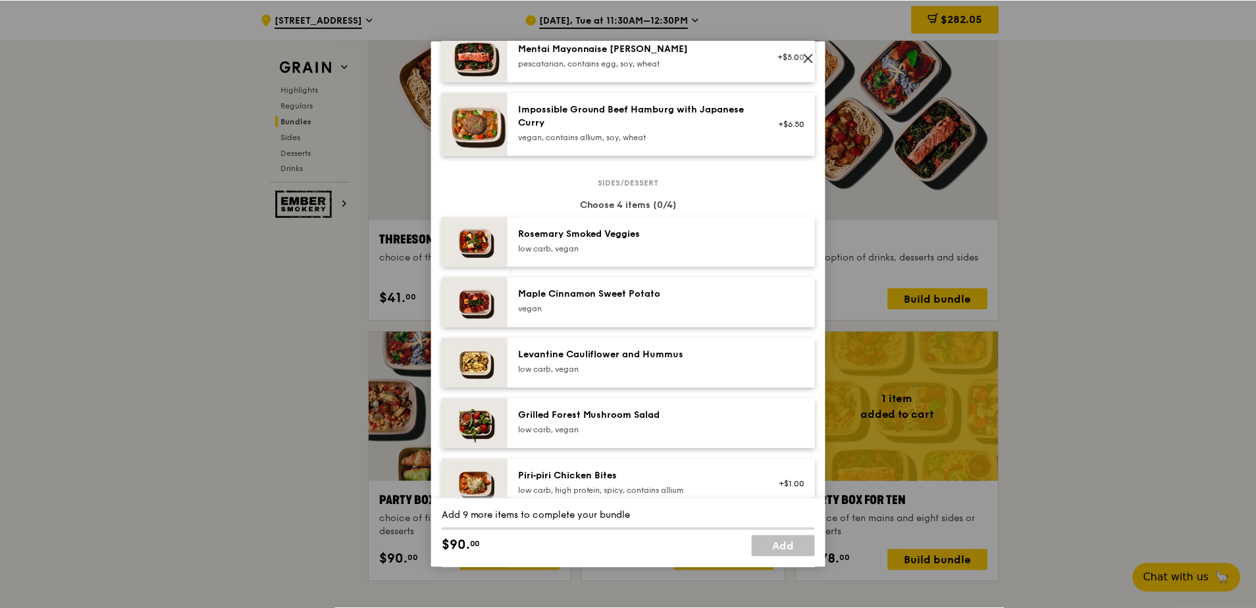
scroll to position [593, 0]
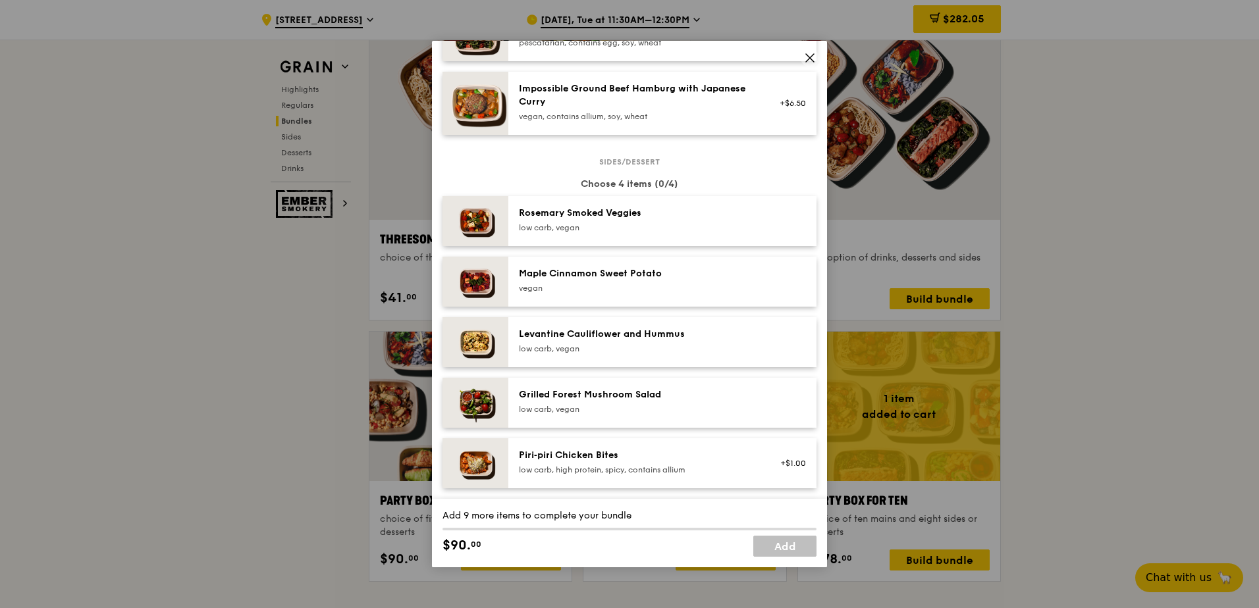
click at [809, 52] on icon at bounding box center [810, 58] width 12 height 12
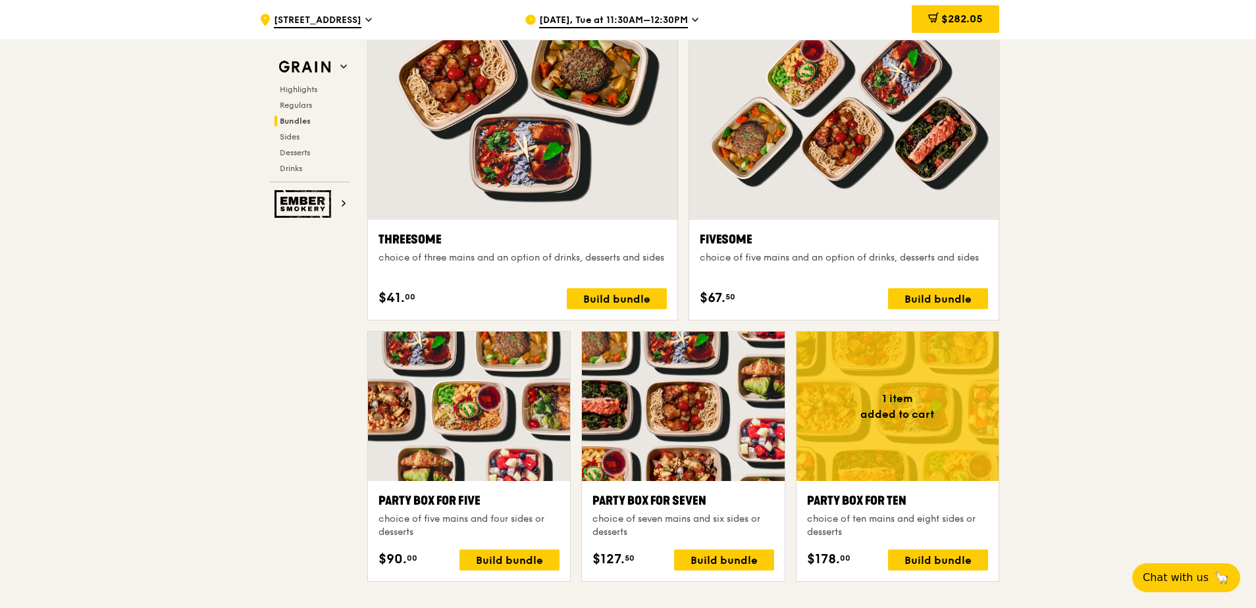
click at [1225, 265] on div ".cls-1 { fill: none; stroke: #fff; stroke-linecap: round; stroke-linejoin: roun…" at bounding box center [628, 472] width 1256 height 5572
click at [1013, 521] on div ".cls-1 { fill: none; stroke: #fff; stroke-linecap: round; stroke-linejoin: roun…" at bounding box center [628, 472] width 1256 height 5572
click at [1207, 349] on div ".cls-1 { fill: none; stroke: #fff; stroke-linecap: round; stroke-linejoin: roun…" at bounding box center [628, 472] width 1256 height 5572
drag, startPoint x: 1210, startPoint y: 215, endPoint x: 1194, endPoint y: 215, distance: 16.5
click at [1210, 215] on div ".cls-1 { fill: none; stroke: #fff; stroke-linecap: round; stroke-linejoin: roun…" at bounding box center [628, 472] width 1256 height 5572
